Goal: Task Accomplishment & Management: Manage account settings

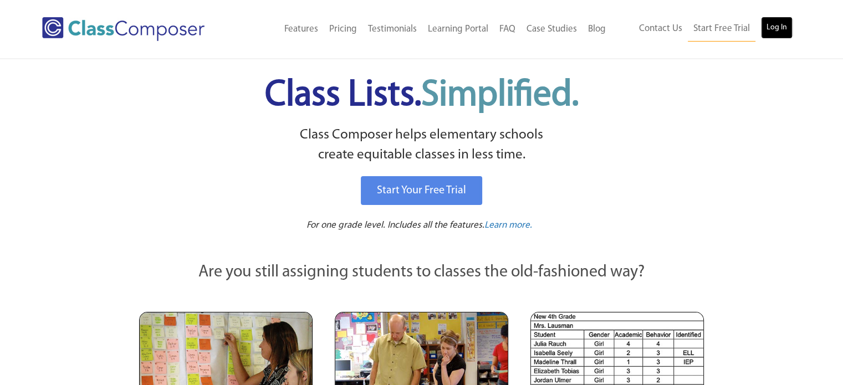
click at [777, 28] on link "Log In" at bounding box center [777, 28] width 32 height 22
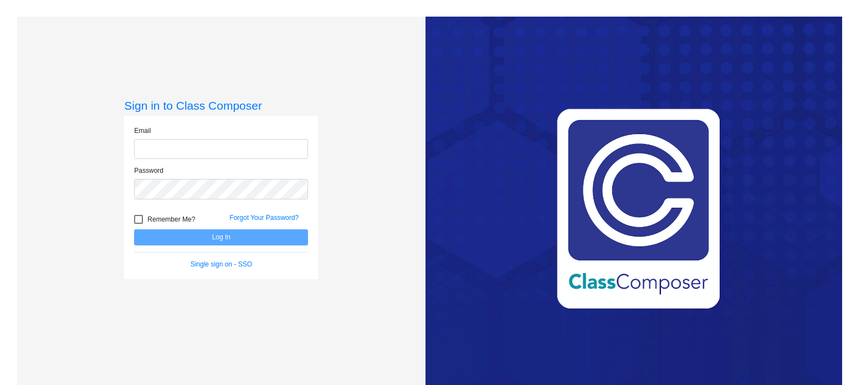
click at [219, 241] on form "Email Password Remember Me? Forgot Your Password? Log In Single sign on - SSO" at bounding box center [221, 198] width 174 height 144
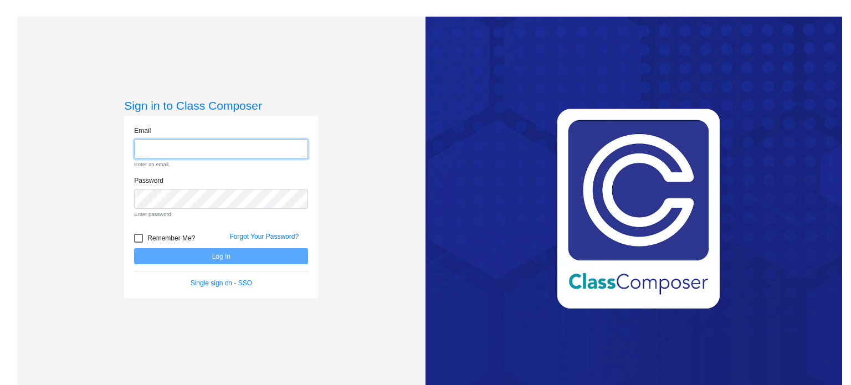
click at [172, 149] on input "email" at bounding box center [221, 149] width 174 height 21
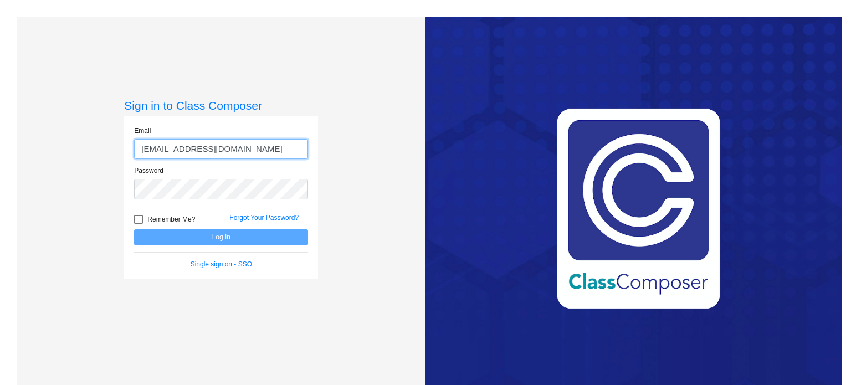
type input "[EMAIL_ADDRESS][DOMAIN_NAME]"
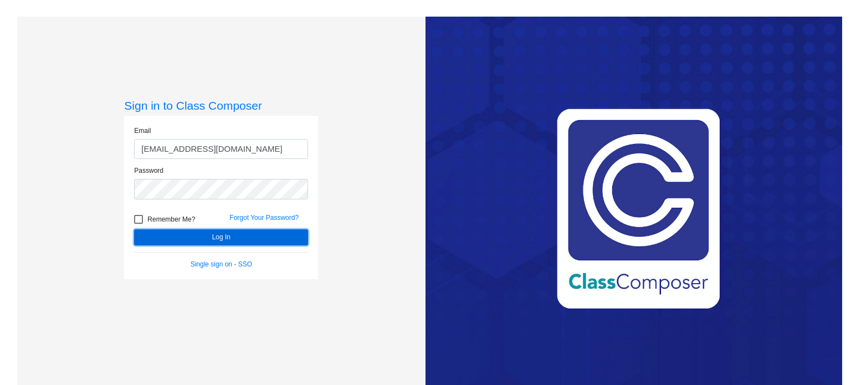
click at [196, 237] on button "Log In" at bounding box center [221, 237] width 174 height 16
click at [253, 241] on button "Log In" at bounding box center [221, 237] width 174 height 16
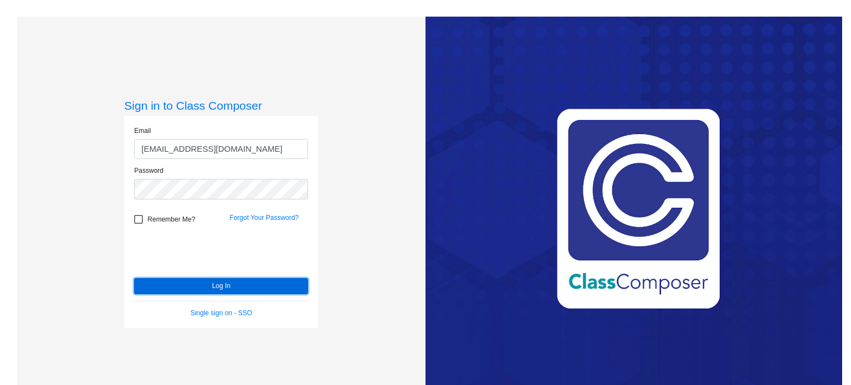
click at [251, 287] on button "Log In" at bounding box center [221, 286] width 174 height 16
click at [254, 284] on button "Log In" at bounding box center [221, 286] width 174 height 16
